Goal: Find specific page/section: Find specific page/section

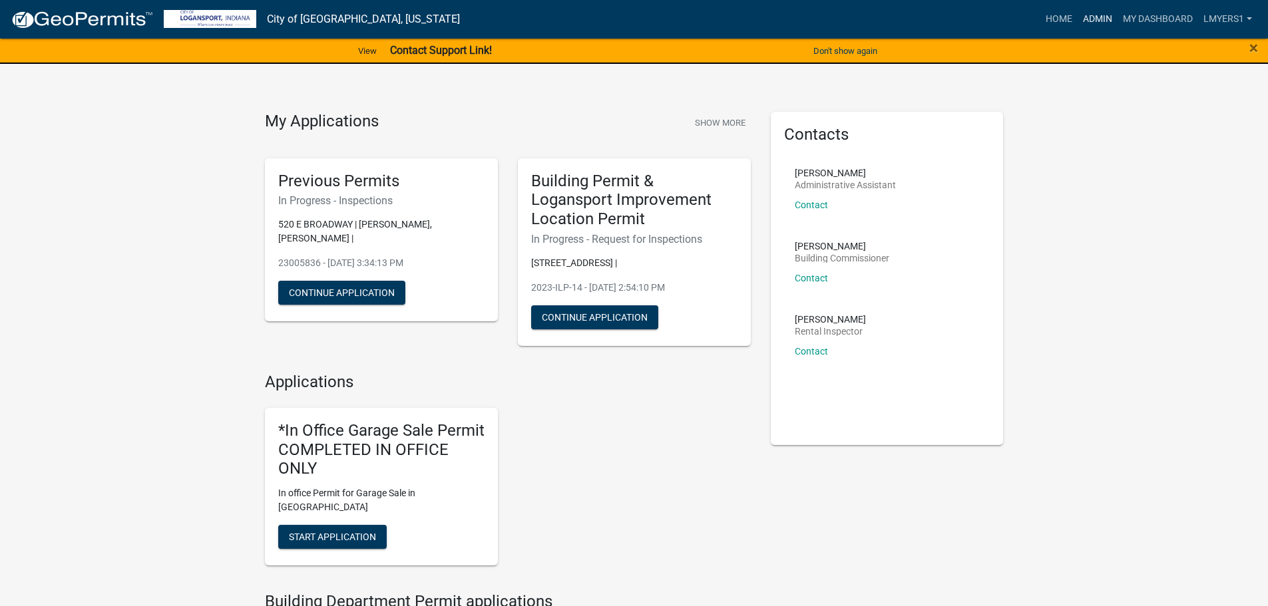
click at [1105, 18] on link "Admin" at bounding box center [1097, 19] width 40 height 25
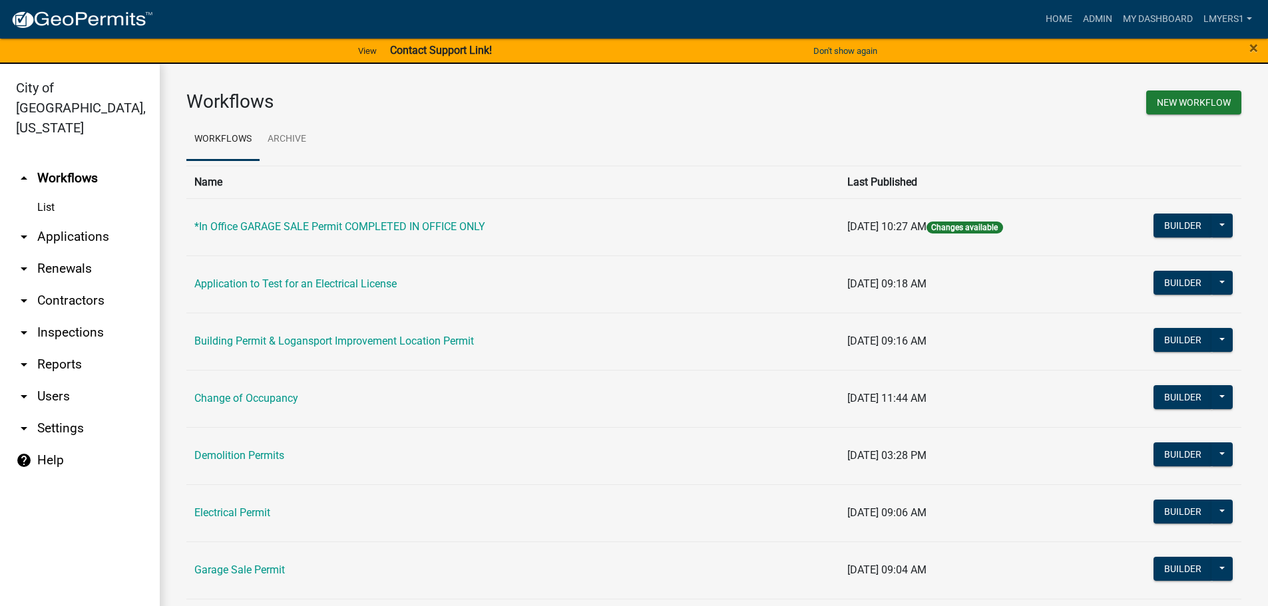
click at [49, 221] on link "arrow_drop_down Applications" at bounding box center [80, 237] width 160 height 32
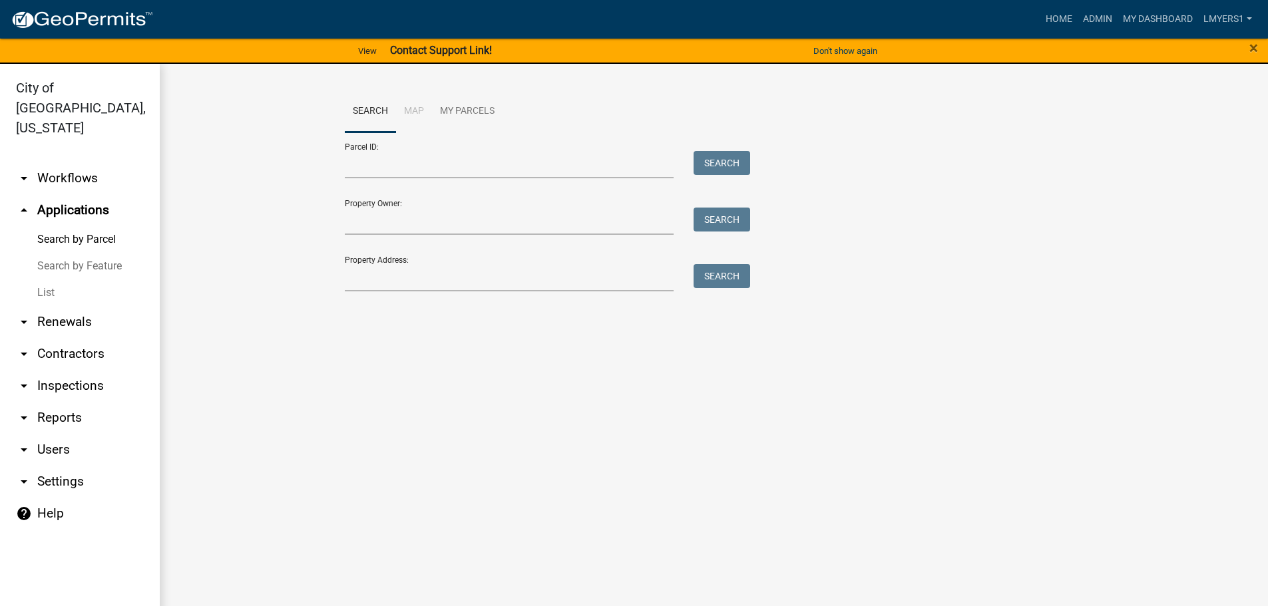
click at [37, 279] on link "List" at bounding box center [80, 292] width 160 height 27
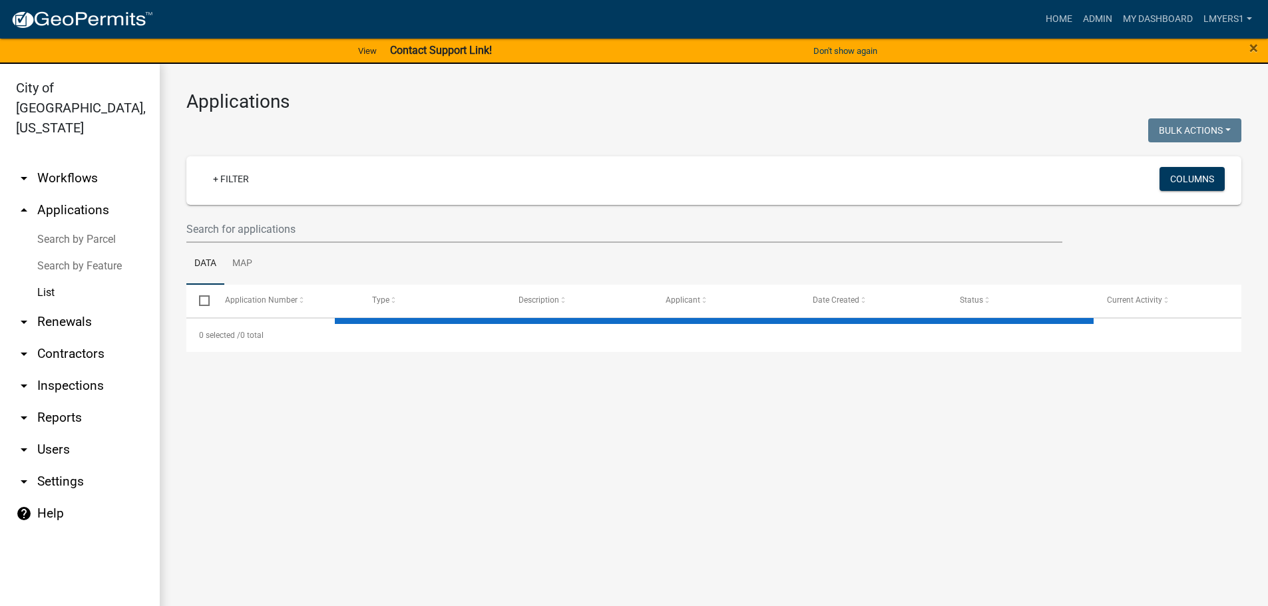
select select "3: 100"
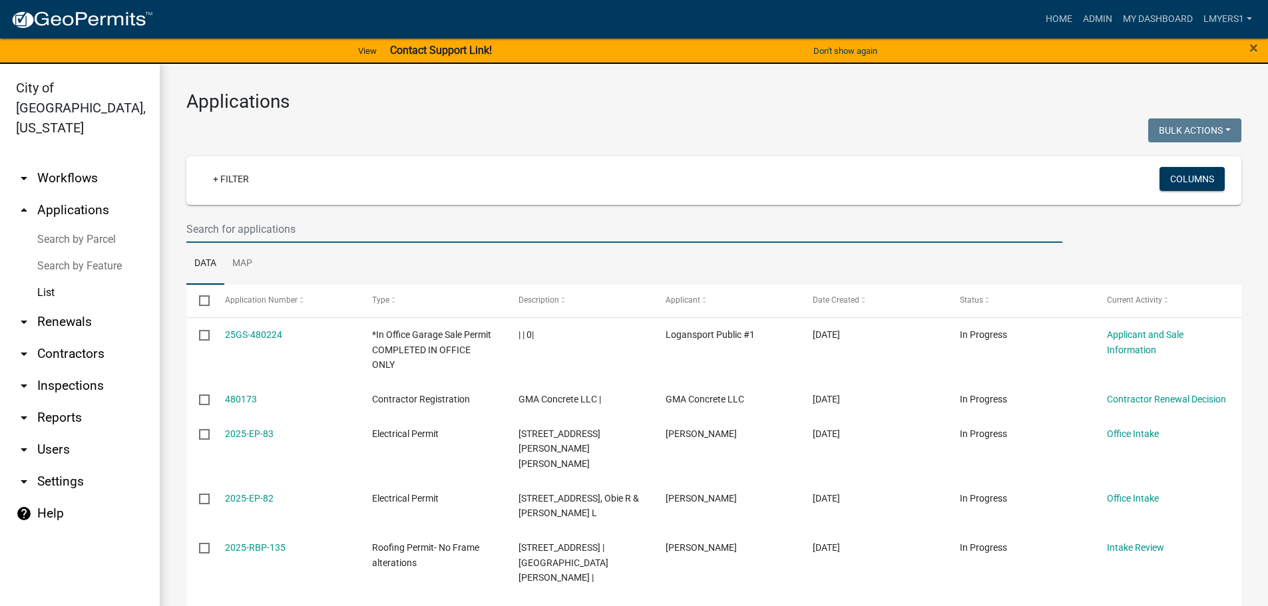
click at [218, 230] on input "text" at bounding box center [624, 229] width 876 height 27
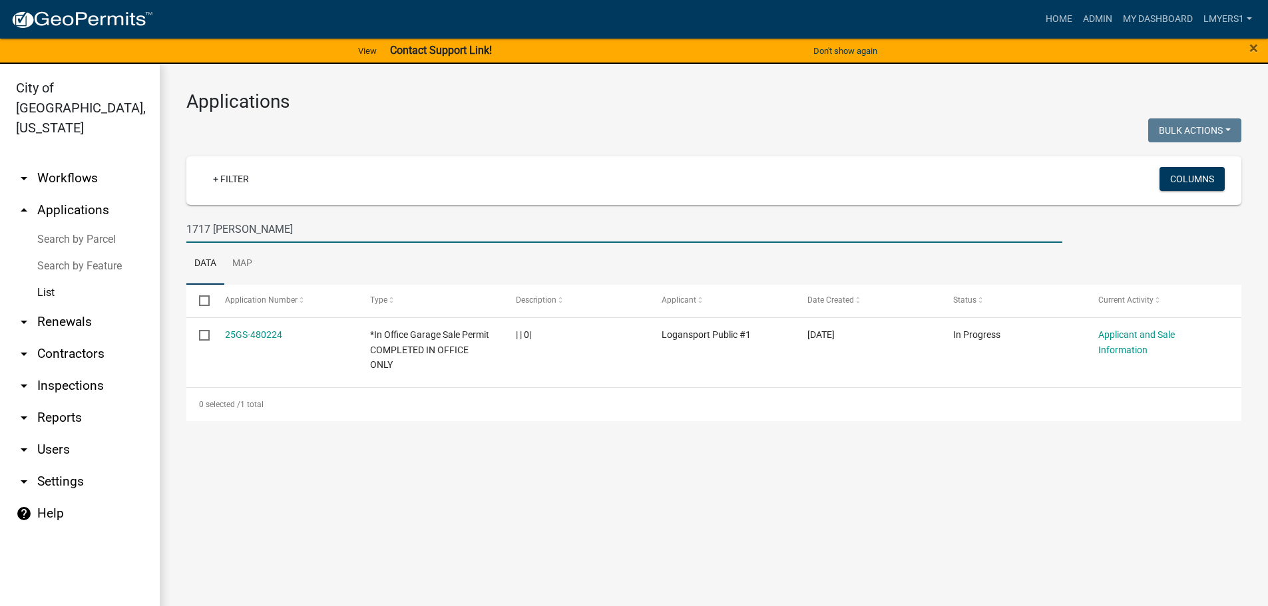
type input "1717 [PERSON_NAME]"
